Goal: Transaction & Acquisition: Book appointment/travel/reservation

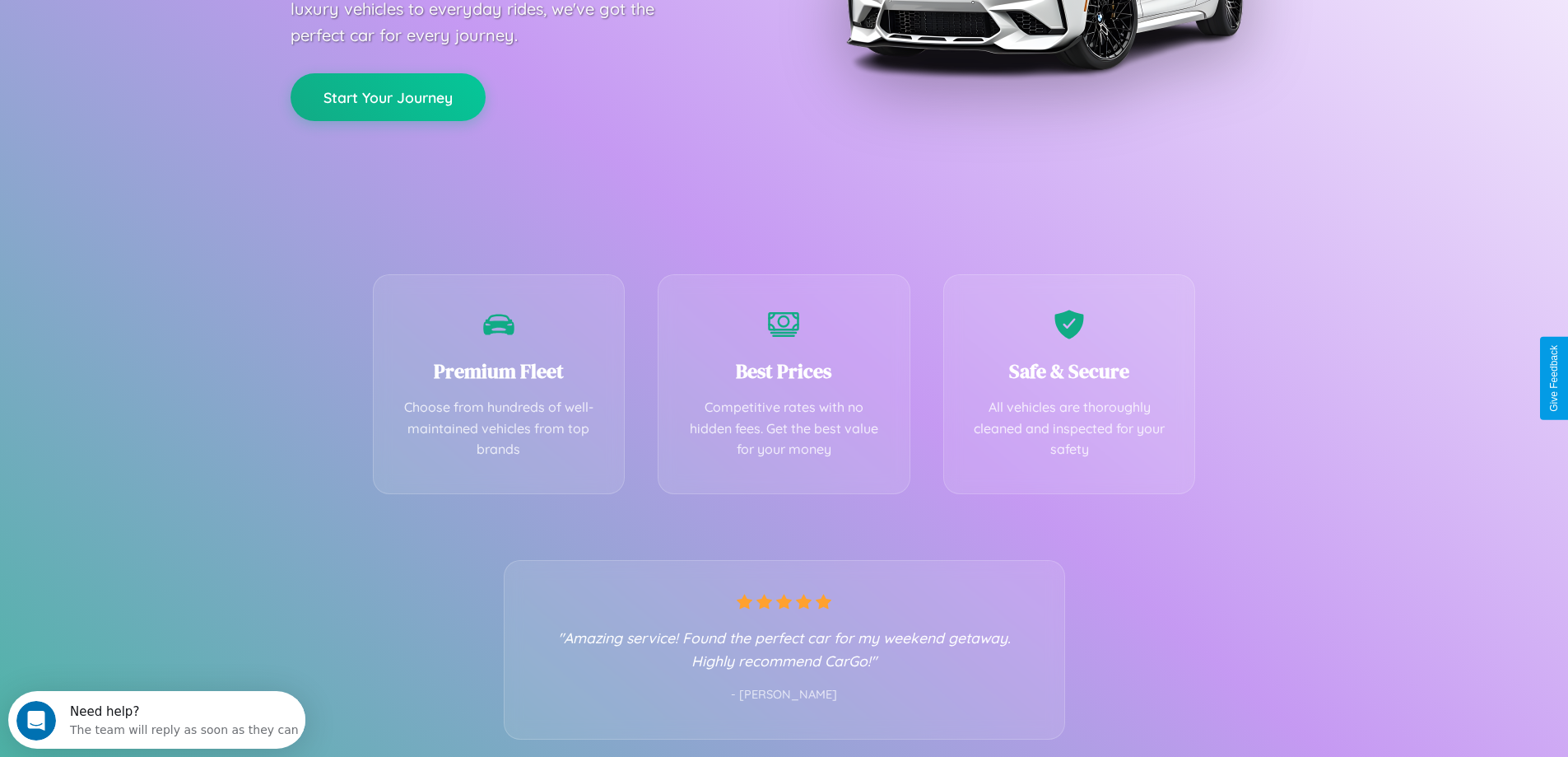
scroll to position [324, 0]
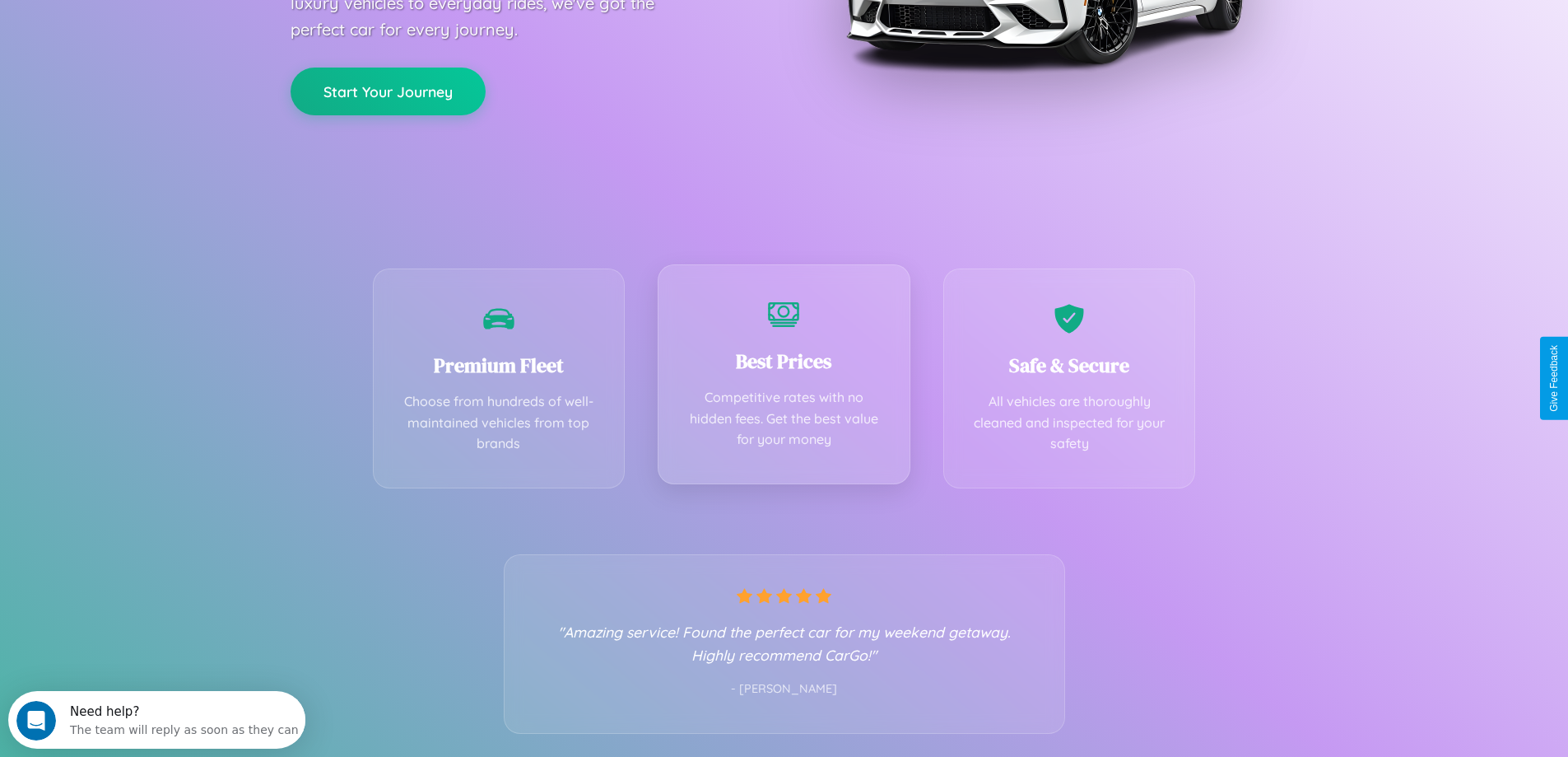
click at [783, 378] on div "Best Prices Competitive rates with no hidden fees. Get the best value for your …" at bounding box center [784, 375] width 253 height 220
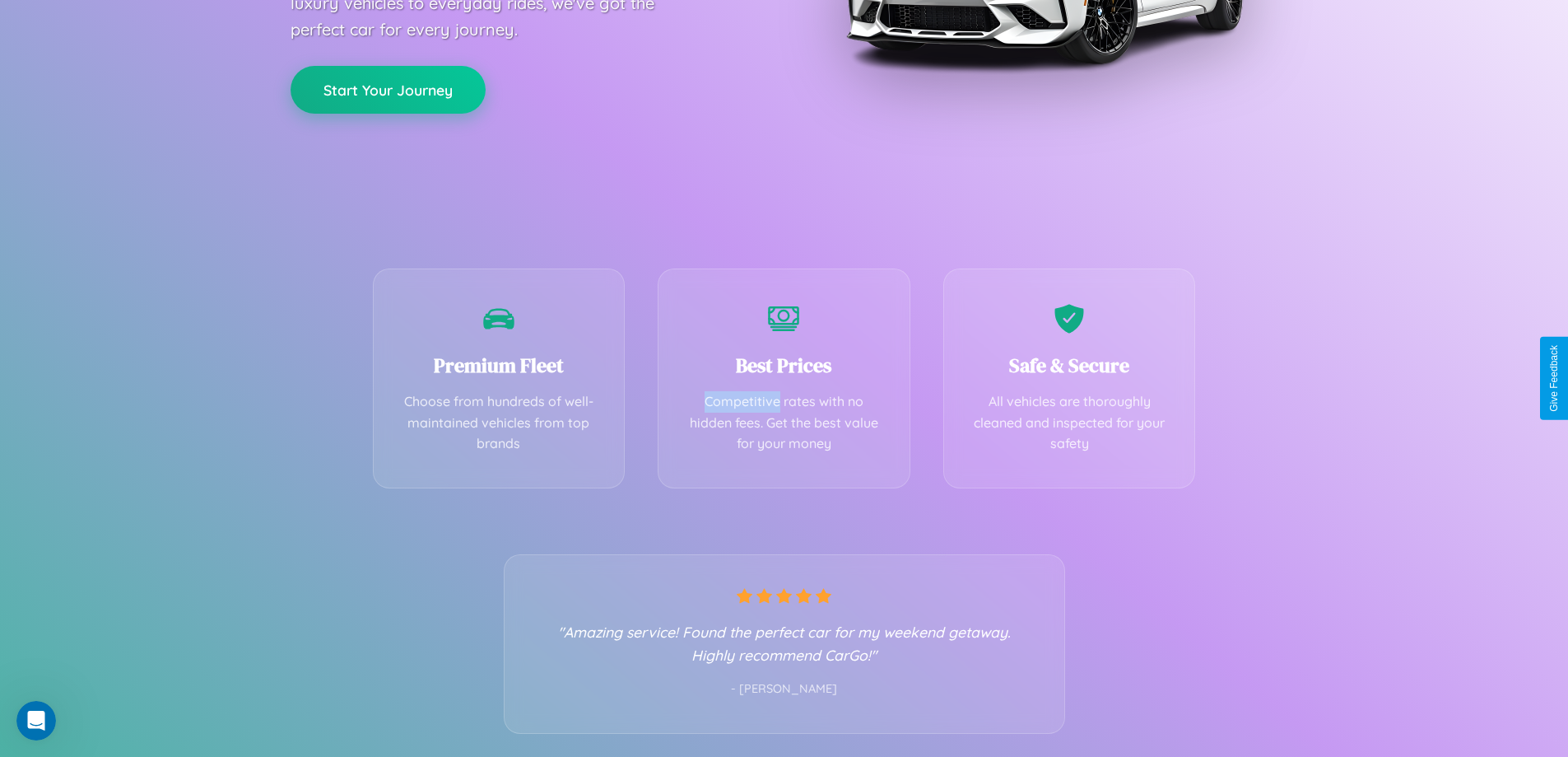
click at [388, 90] on button "Start Your Journey" at bounding box center [388, 89] width 195 height 47
click at [388, 89] on button "Start Your Journey" at bounding box center [388, 89] width 195 height 47
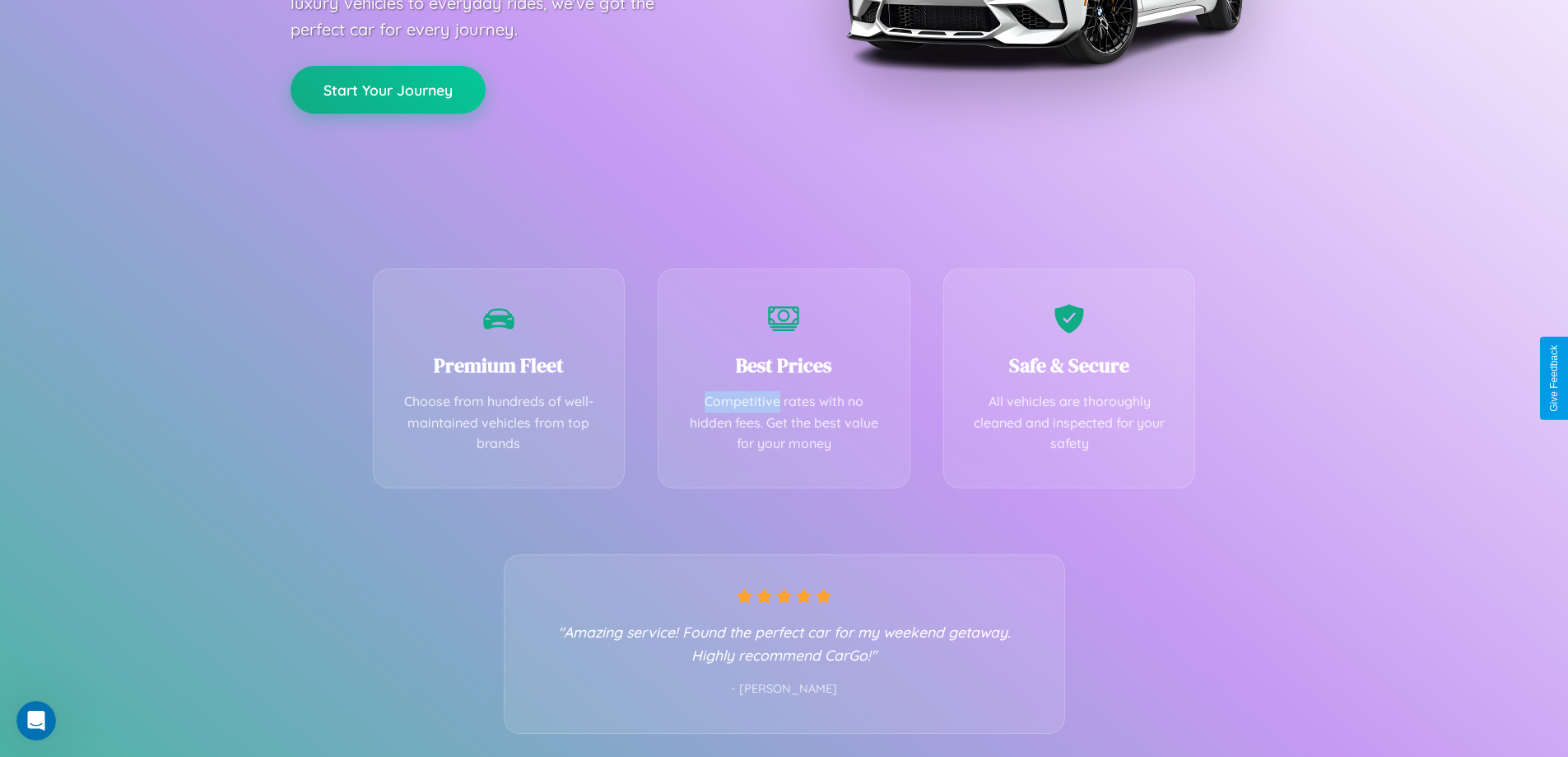
click at [388, 89] on button "Start Your Journey" at bounding box center [388, 89] width 195 height 47
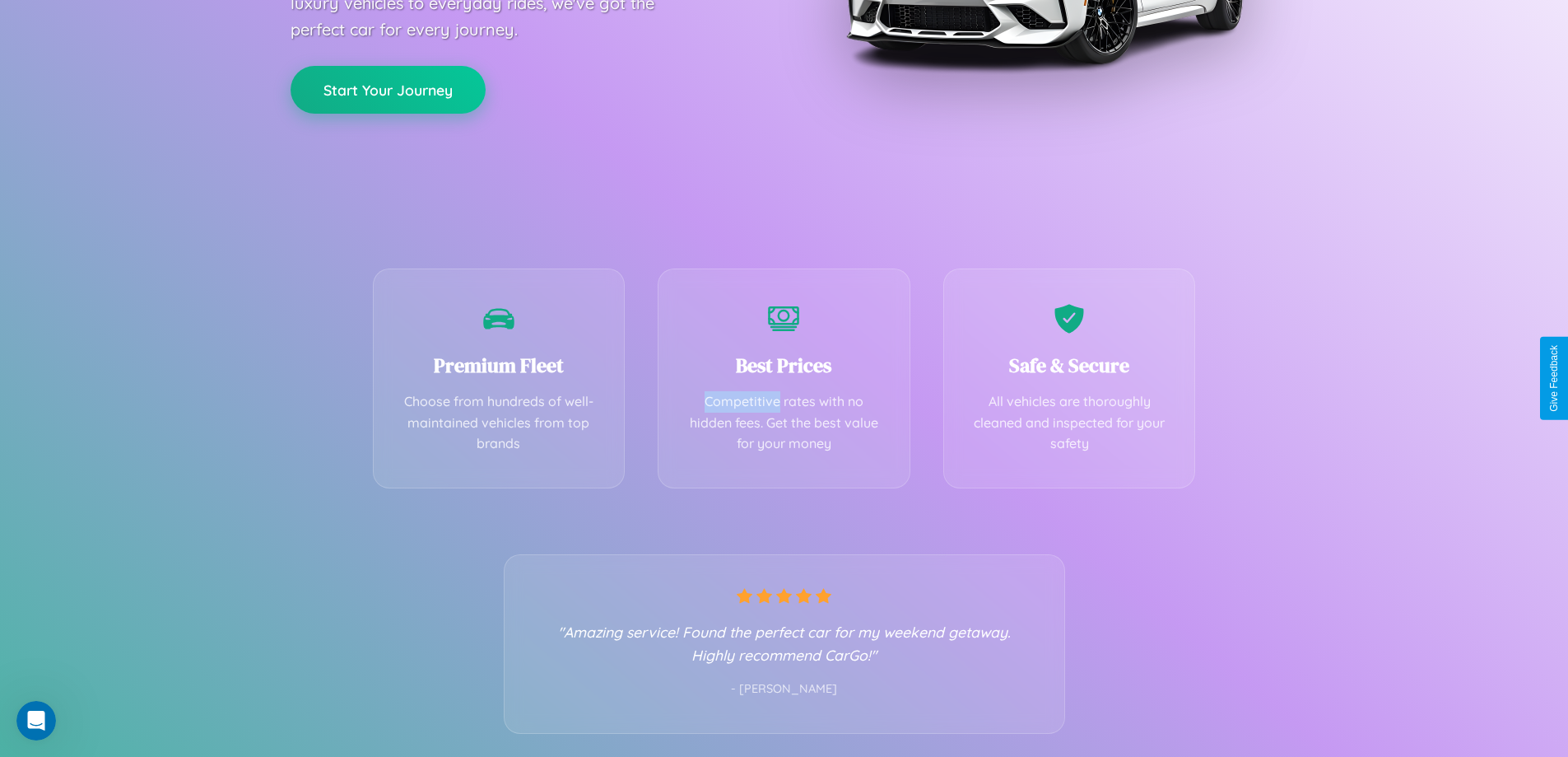
click at [388, 89] on button "Start Your Journey" at bounding box center [388, 89] width 195 height 47
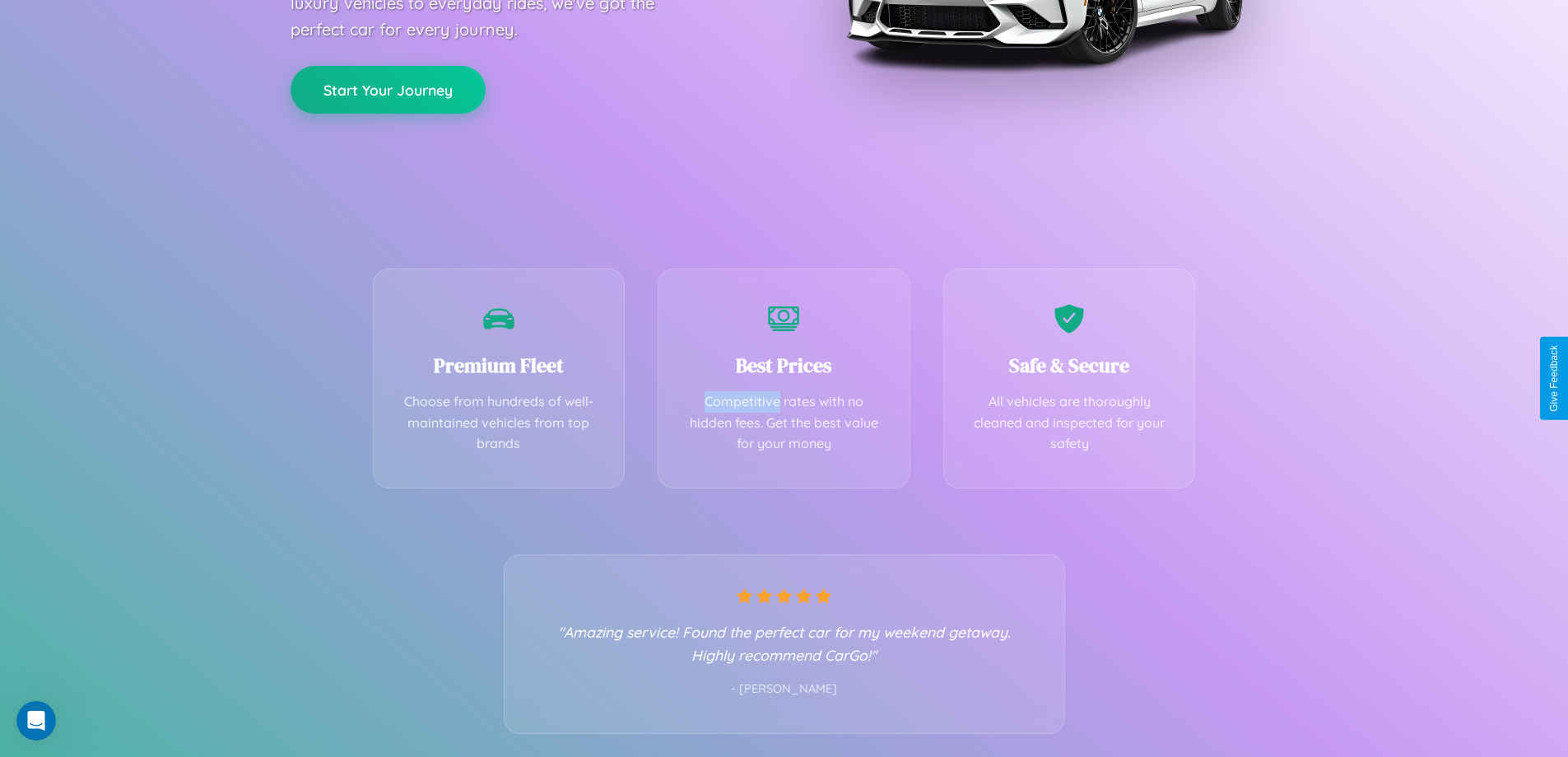
click at [388, 89] on button "Start Your Journey" at bounding box center [388, 89] width 195 height 47
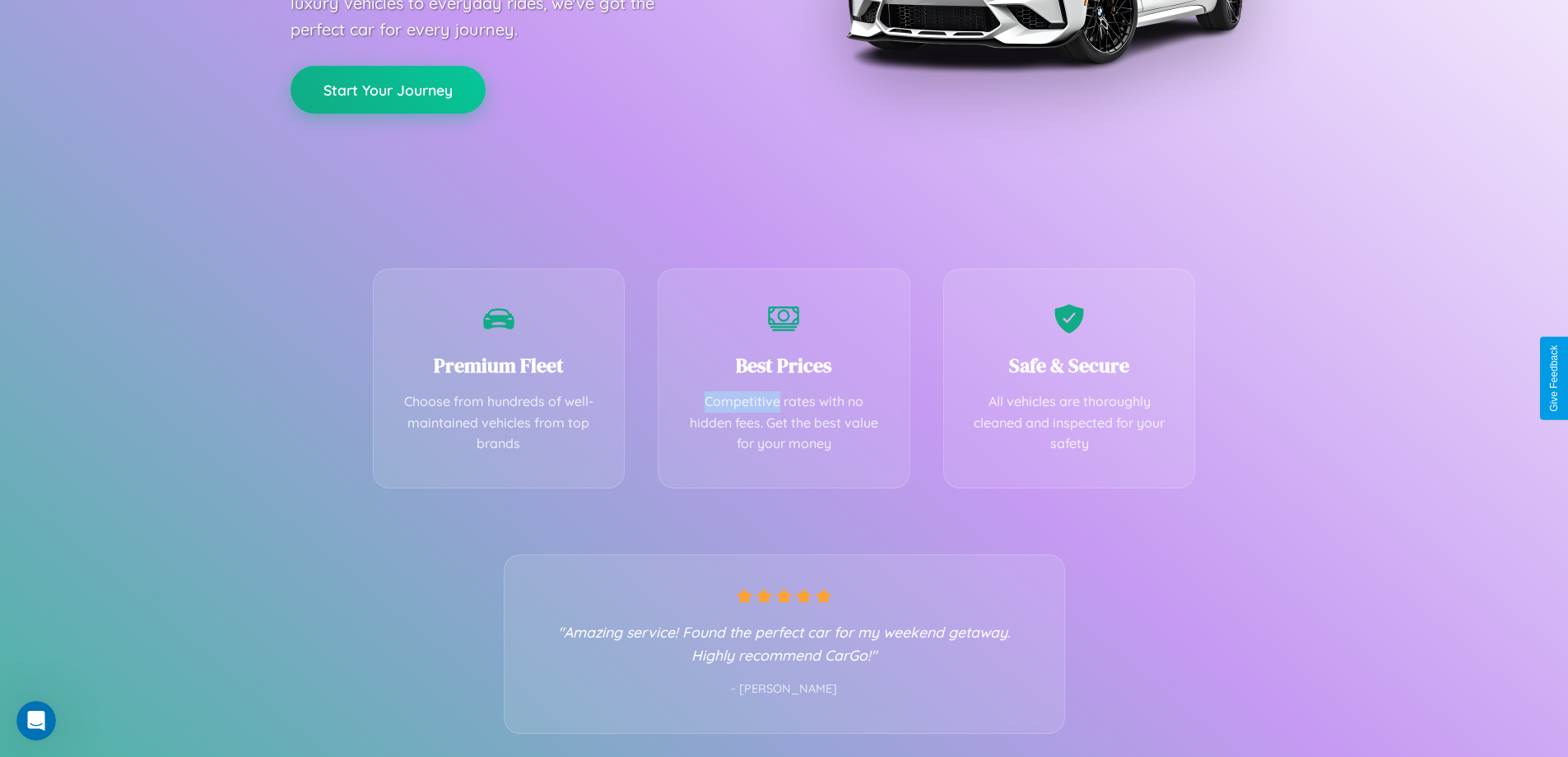
click at [388, 89] on button "Start Your Journey" at bounding box center [388, 89] width 195 height 47
